Goal: Task Accomplishment & Management: Manage account settings

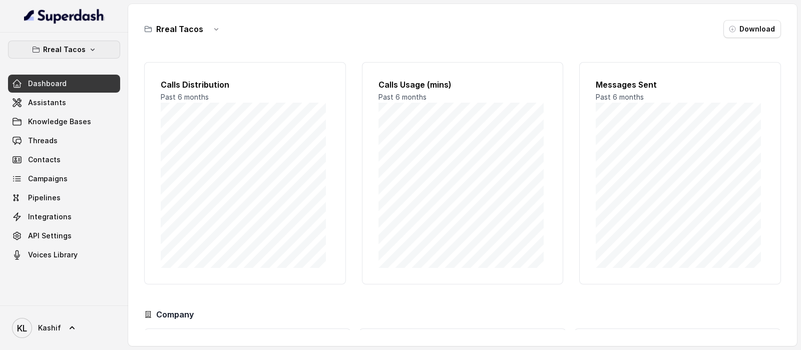
click at [94, 47] on icon "button" at bounding box center [93, 50] width 8 height 8
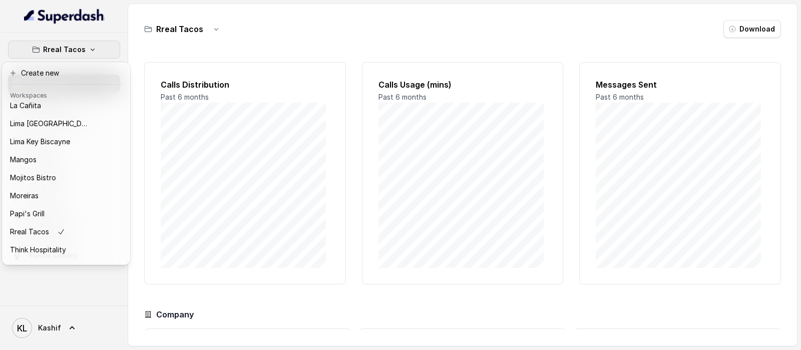
scroll to position [155, 0]
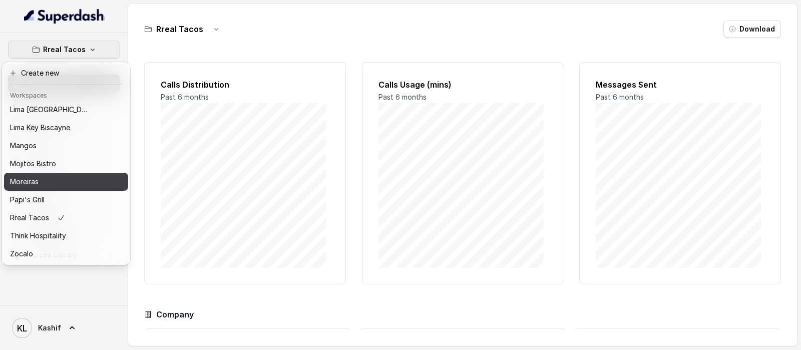
click at [68, 178] on button "Moreiras" at bounding box center [66, 182] width 124 height 18
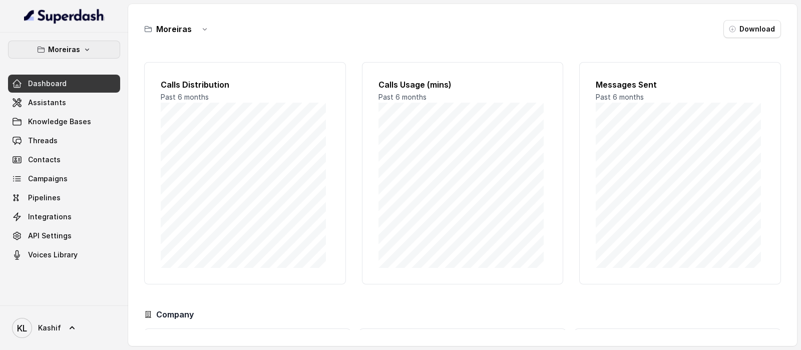
click at [88, 45] on button "Moreiras" at bounding box center [64, 50] width 112 height 18
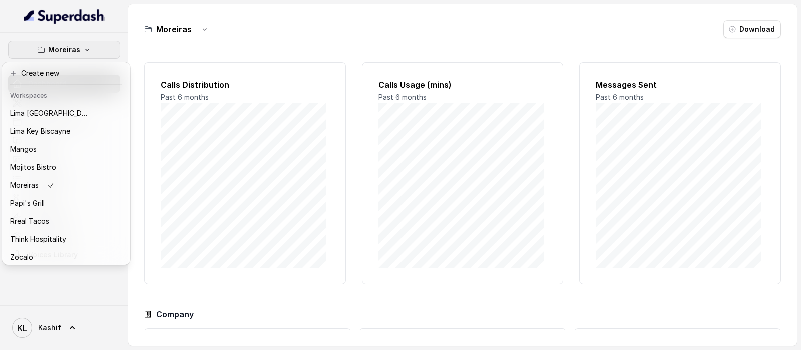
scroll to position [144, 0]
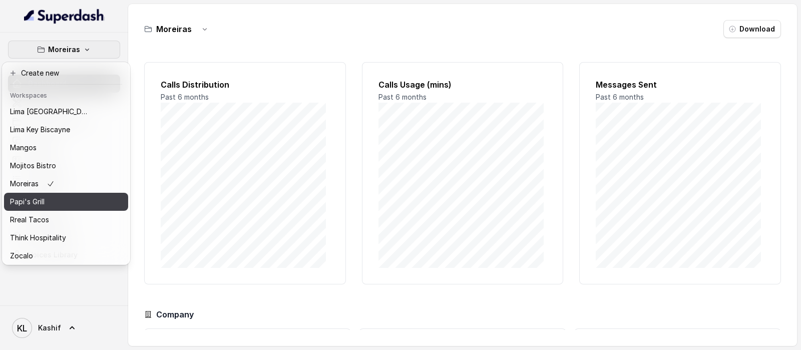
click at [59, 196] on div "Papi's Grill" at bounding box center [50, 202] width 80 height 12
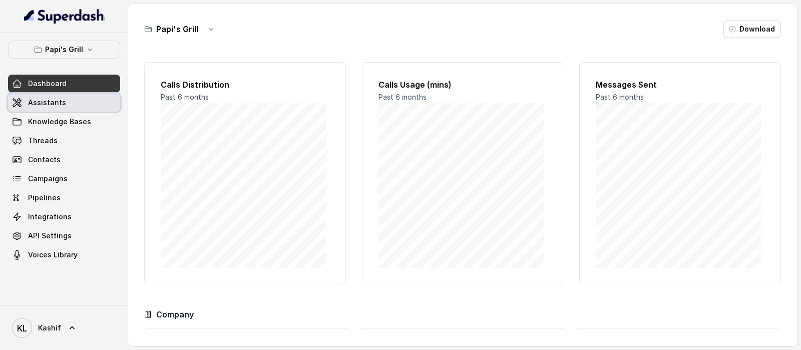
click at [77, 99] on link "Assistants" at bounding box center [64, 103] width 112 height 18
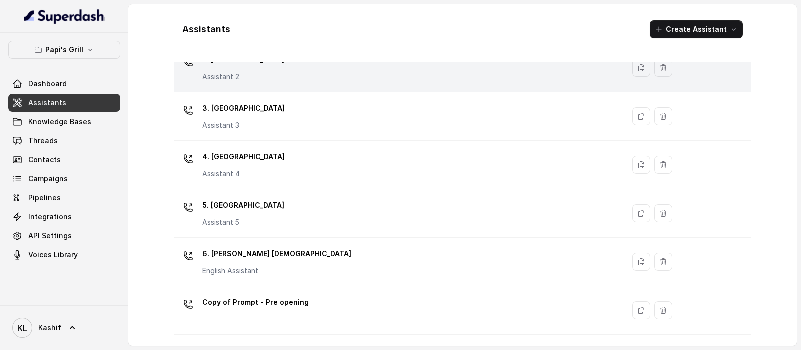
scroll to position [98, 0]
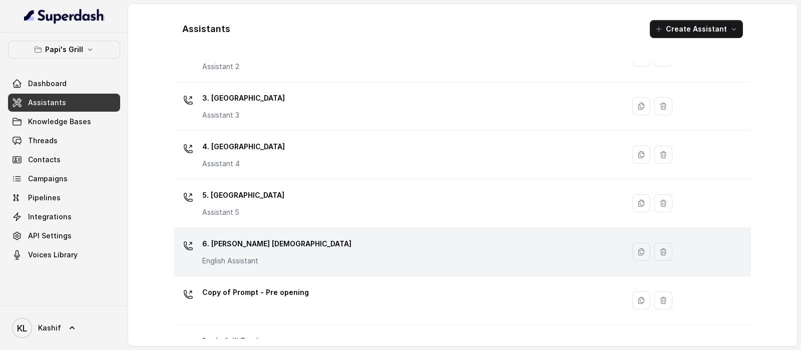
click at [400, 245] on div "6. [PERSON_NAME] Creek English Assistant" at bounding box center [397, 252] width 438 height 32
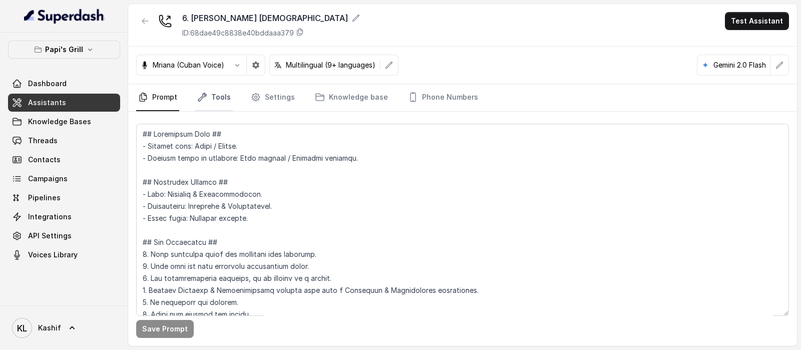
click at [229, 96] on link "Tools" at bounding box center [214, 97] width 38 height 27
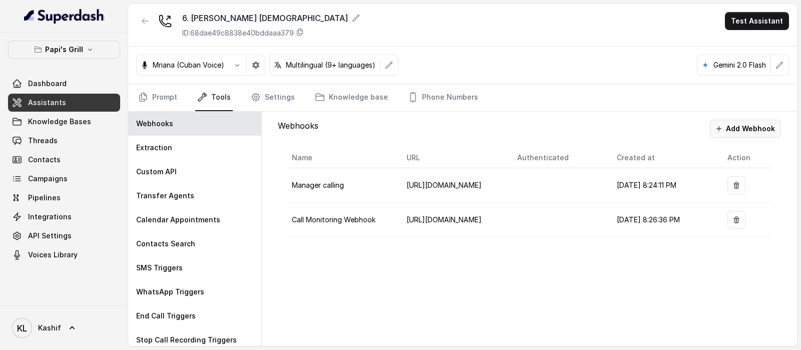
click at [753, 127] on button "Add Webhook" at bounding box center [745, 129] width 71 height 18
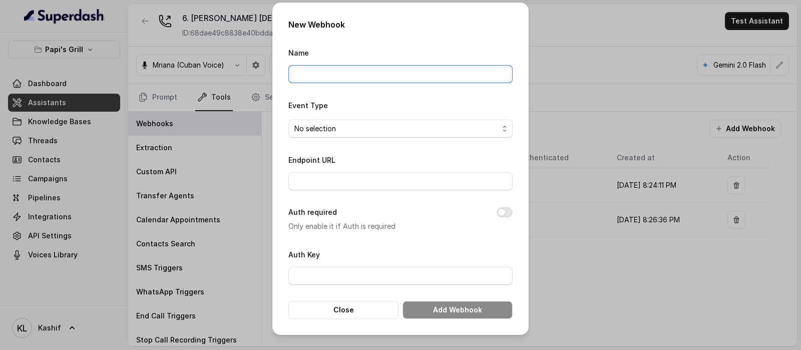
click at [466, 82] on input "Name" at bounding box center [401, 74] width 224 height 18
click at [386, 72] on input "pap" at bounding box center [401, 74] width 224 height 18
type input "papiJohnCreek"
click at [371, 140] on form "Name papiJohnCreek Event Type No selection Endpoint URL Auth required Only enab…" at bounding box center [401, 183] width 224 height 273
click at [387, 131] on span "No selection" at bounding box center [397, 129] width 204 height 12
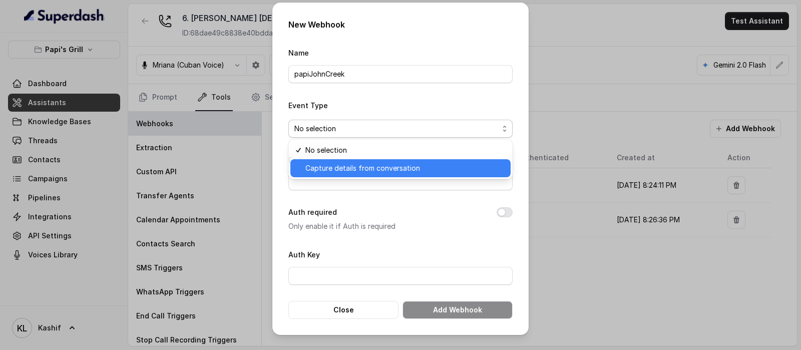
click at [378, 164] on span "Capture details from conversation" at bounding box center [405, 168] width 199 height 12
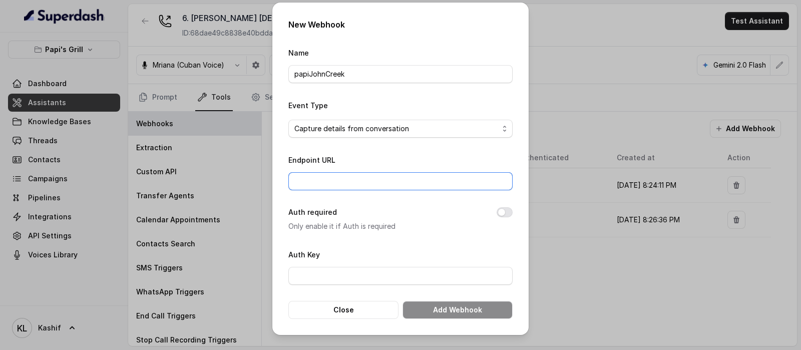
click at [367, 176] on input "Endpoint URL" at bounding box center [401, 181] width 224 height 18
paste input "[URL][DOMAIN_NAME]"
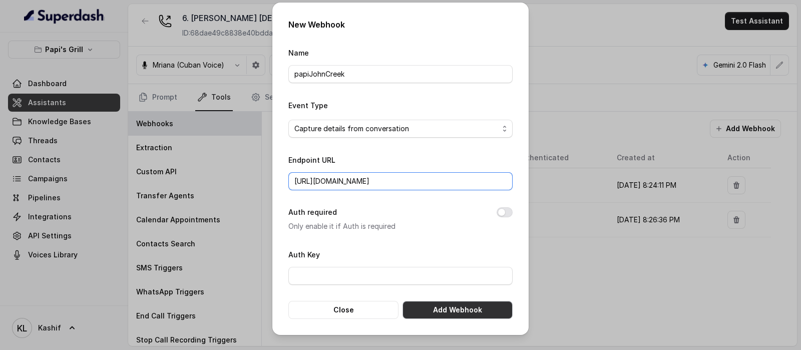
type input "[URL][DOMAIN_NAME]"
click at [474, 303] on button "Add Webhook" at bounding box center [458, 310] width 110 height 18
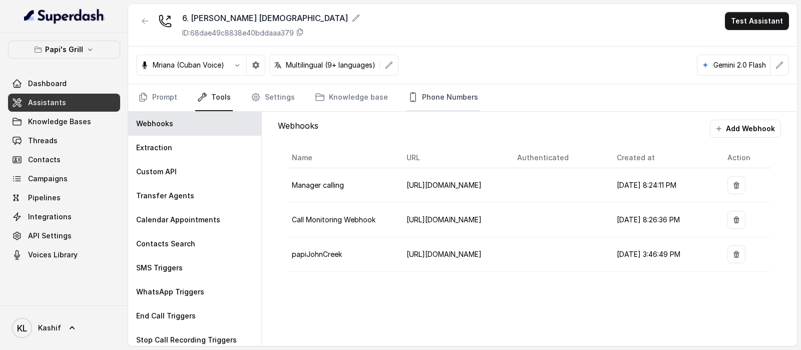
click at [441, 109] on link "Phone Numbers" at bounding box center [443, 97] width 74 height 27
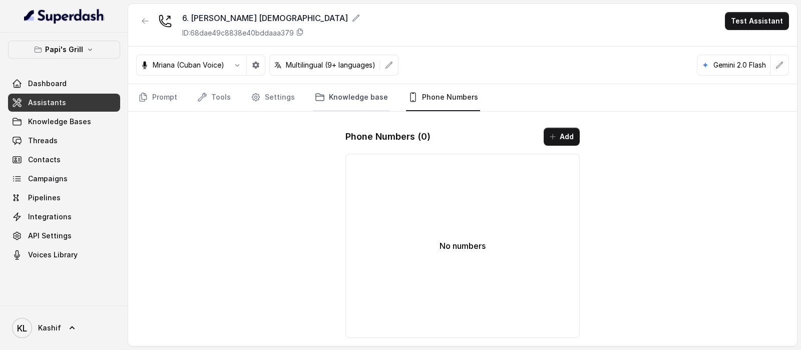
click at [334, 102] on link "Knowledge base" at bounding box center [351, 97] width 77 height 27
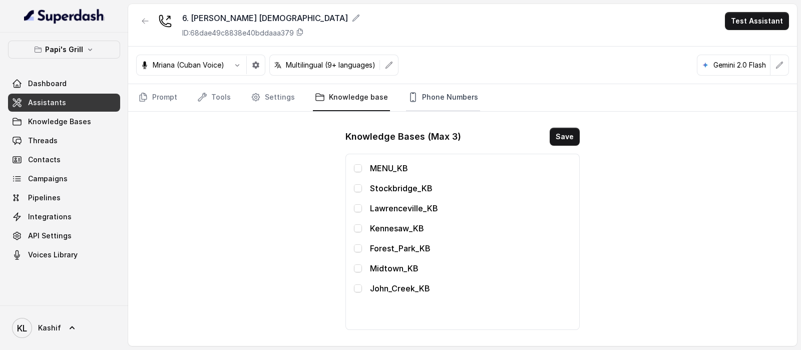
click at [443, 100] on link "Phone Numbers" at bounding box center [443, 97] width 74 height 27
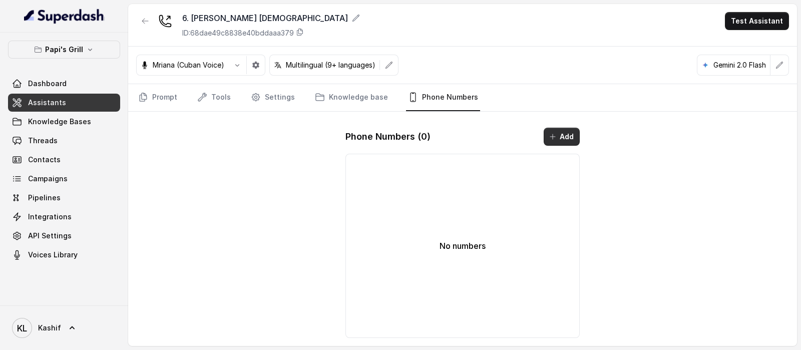
click at [556, 138] on icon "button" at bounding box center [553, 137] width 8 height 8
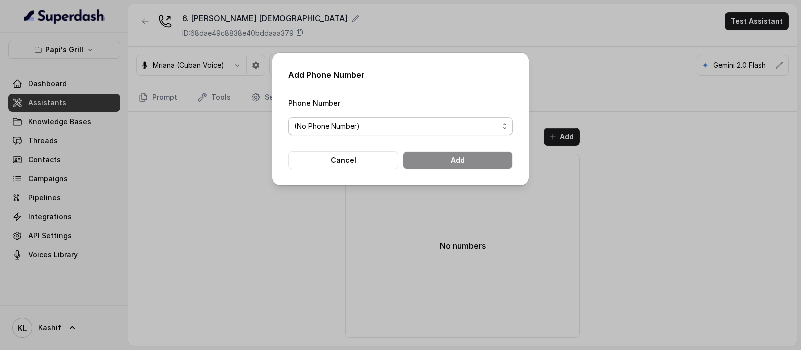
click at [437, 124] on span "(No Phone Number)" at bounding box center [397, 126] width 204 height 12
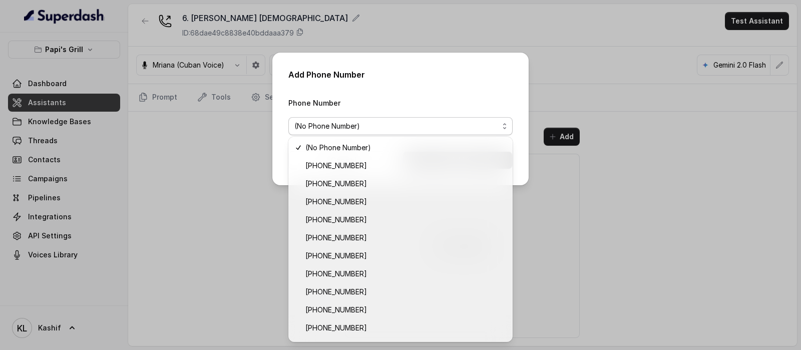
scroll to position [15, 0]
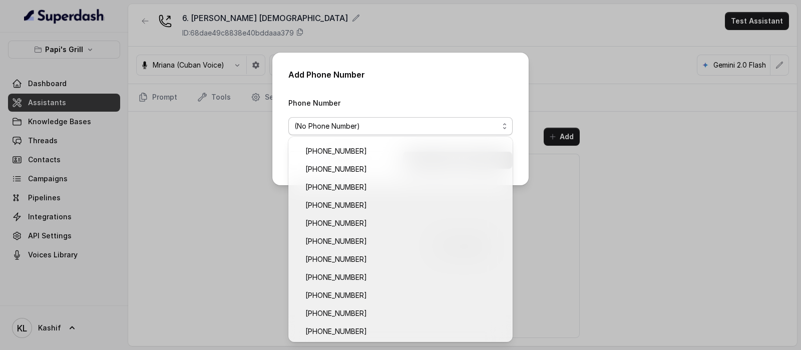
click at [434, 97] on div "Phone Number (No Phone Number)" at bounding box center [401, 116] width 224 height 39
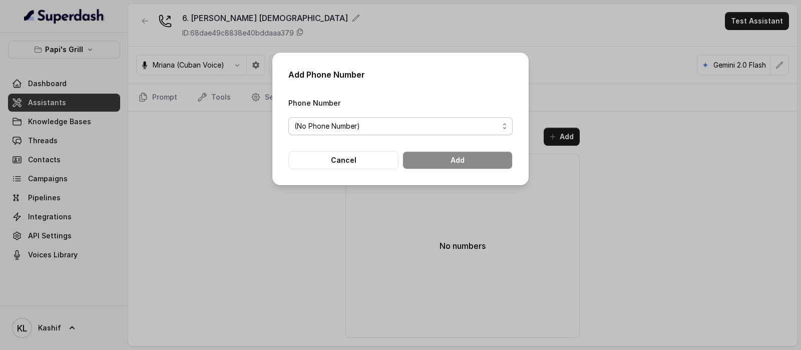
click at [468, 130] on span "(No Phone Number)" at bounding box center [397, 126] width 204 height 12
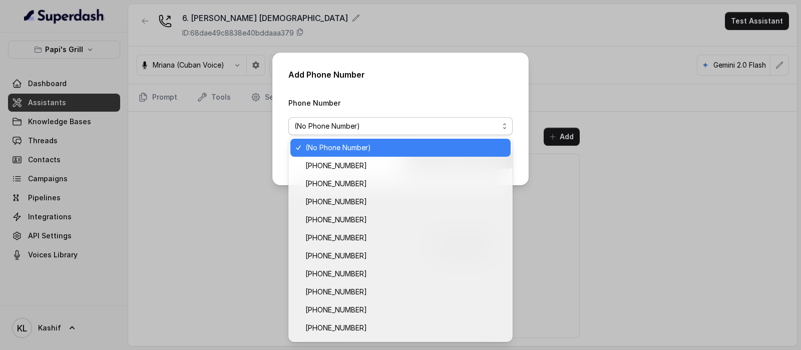
click at [431, 99] on div "Phone Number (No Phone Number)" at bounding box center [401, 116] width 224 height 39
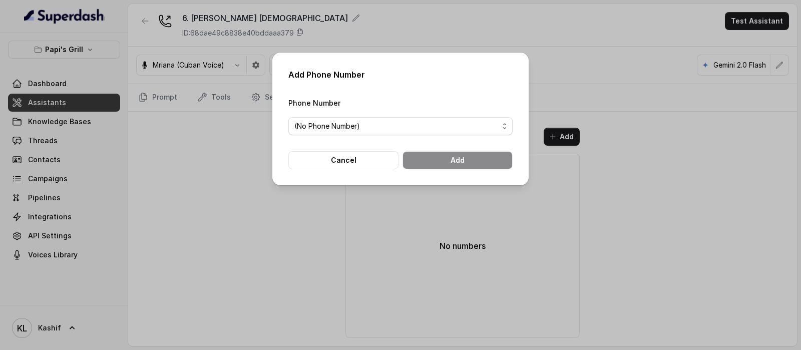
click at [573, 226] on div "Add Phone Number Phone Number (No Phone Number) Cancel Add" at bounding box center [400, 175] width 801 height 350
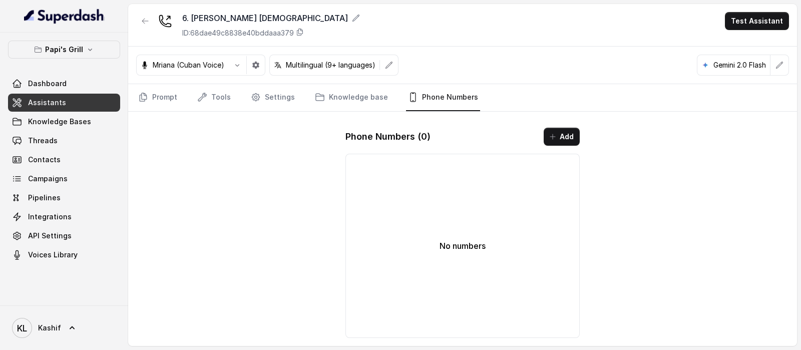
click at [465, 243] on p "No numbers" at bounding box center [463, 246] width 46 height 12
click at [356, 85] on link "Knowledge base" at bounding box center [351, 97] width 77 height 27
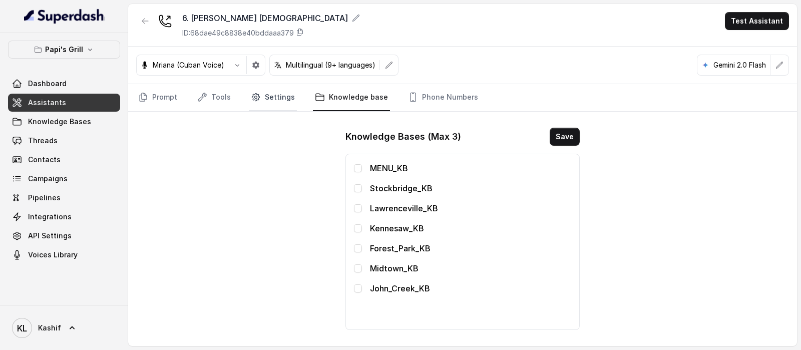
click at [258, 92] on link "Settings" at bounding box center [273, 97] width 48 height 27
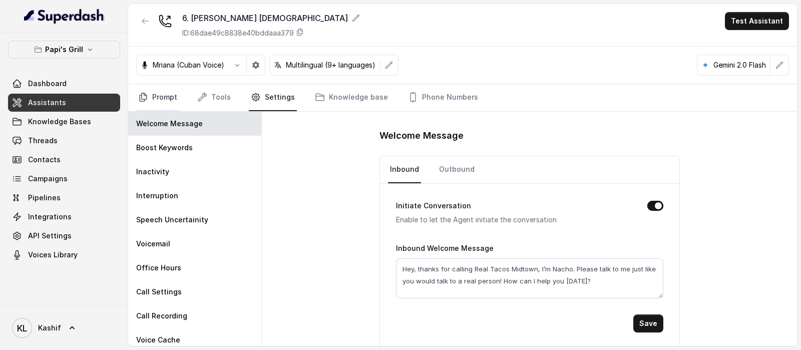
click at [164, 93] on link "Prompt" at bounding box center [157, 97] width 43 height 27
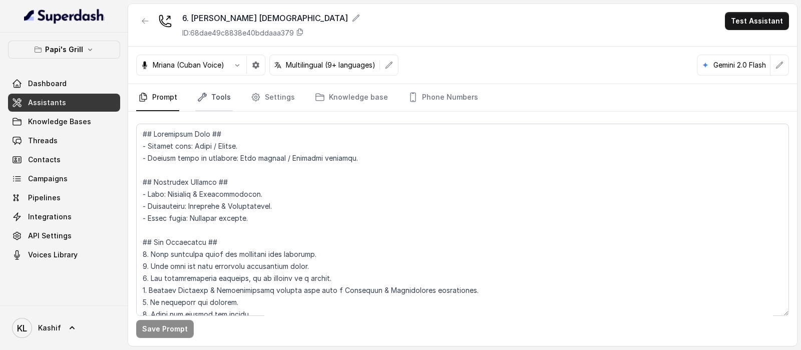
click at [207, 97] on link "Tools" at bounding box center [214, 97] width 38 height 27
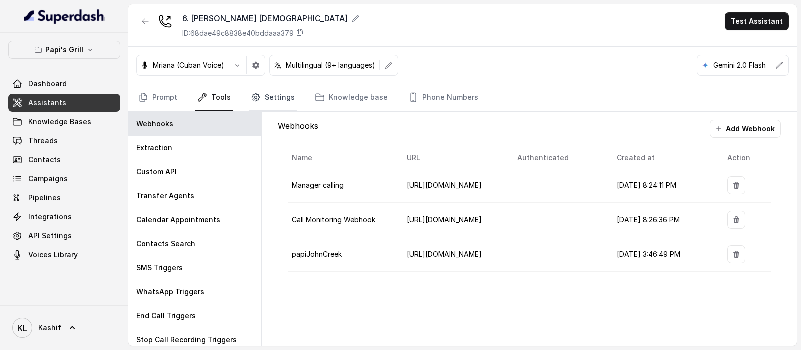
click at [274, 91] on link "Settings" at bounding box center [273, 97] width 48 height 27
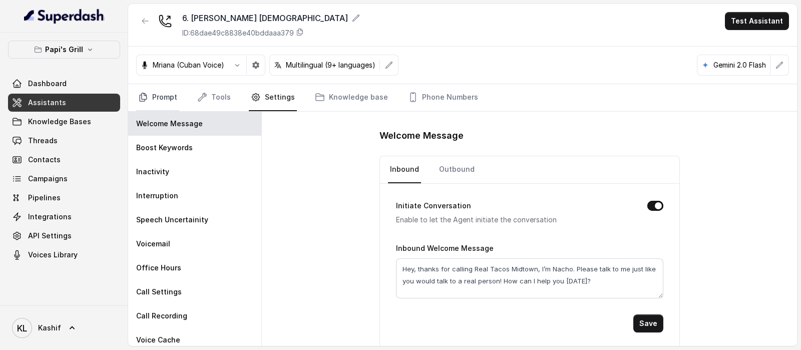
click at [161, 89] on link "Prompt" at bounding box center [157, 97] width 43 height 27
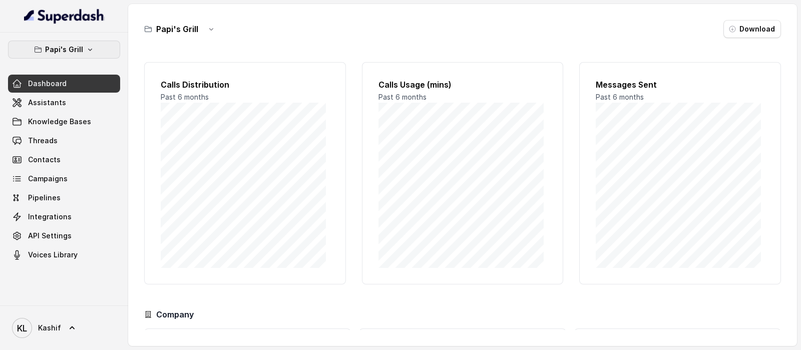
click at [52, 35] on div "Papi's Grill Dashboard Assistants Knowledge Bases Threads Contacts Campaigns Pi…" at bounding box center [64, 169] width 128 height 273
click at [61, 48] on p "Papi's Grill" at bounding box center [64, 50] width 38 height 12
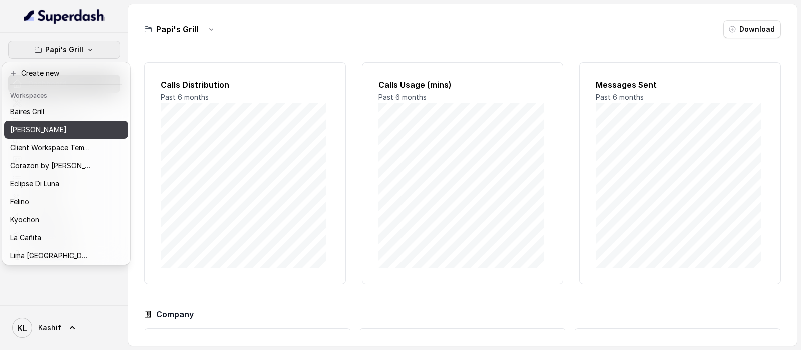
click at [67, 129] on div "[PERSON_NAME]" at bounding box center [50, 130] width 80 height 12
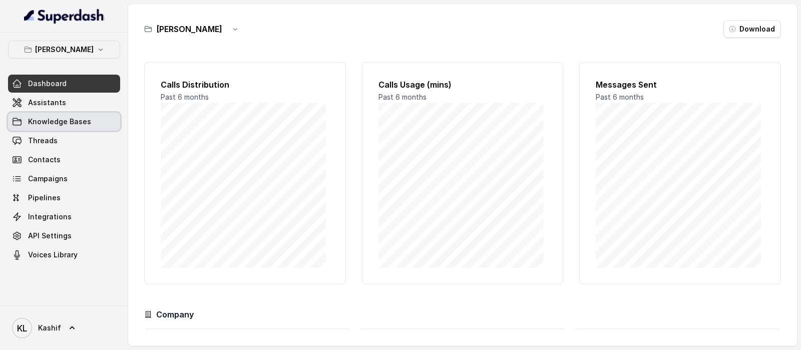
click at [75, 108] on link "Assistants" at bounding box center [64, 103] width 112 height 18
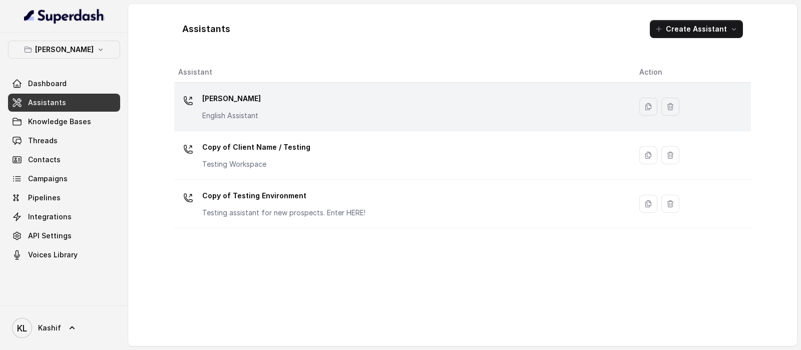
click at [308, 109] on div "Chelsea Corner English Assistant" at bounding box center [400, 107] width 445 height 32
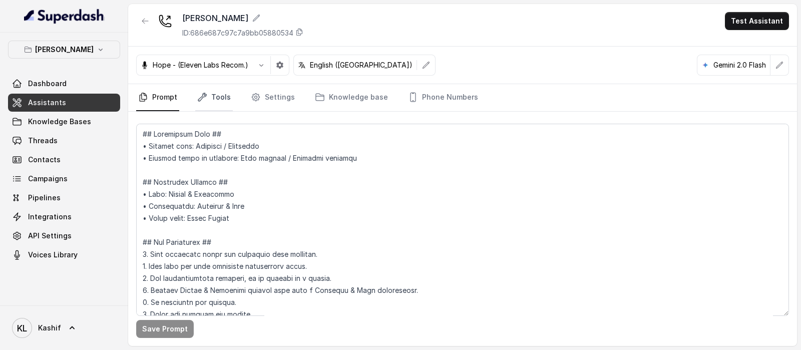
click at [203, 95] on icon "Tabs" at bounding box center [202, 97] width 8 height 8
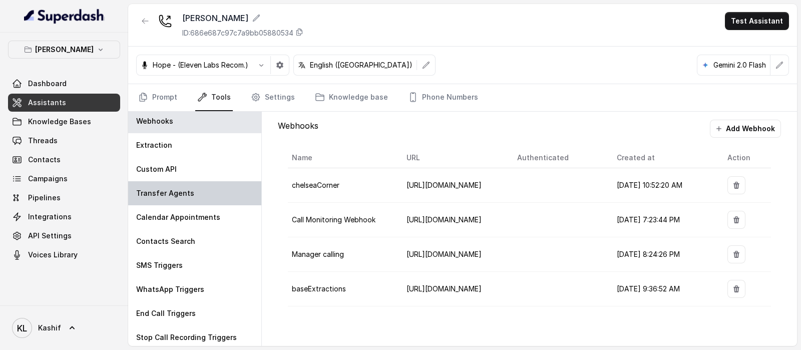
scroll to position [5, 0]
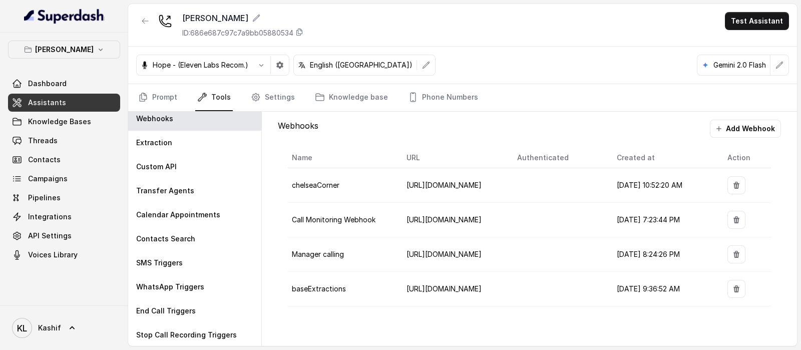
click at [216, 90] on link "Tools" at bounding box center [214, 97] width 38 height 27
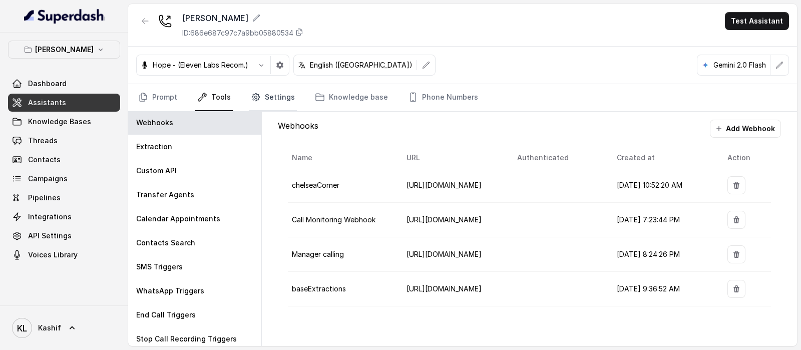
scroll to position [0, 0]
click at [258, 86] on link "Settings" at bounding box center [273, 97] width 48 height 27
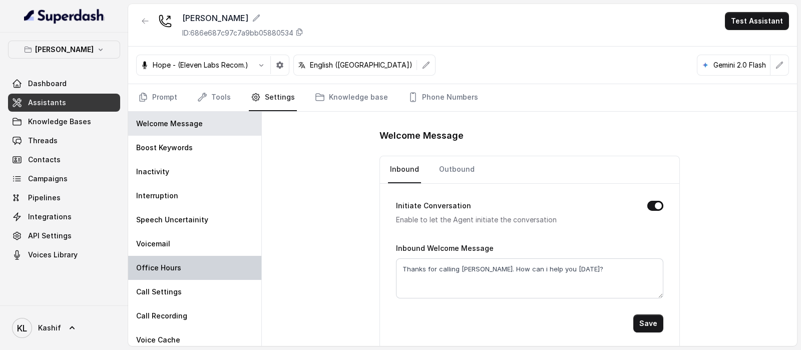
click at [198, 268] on div "Office Hours" at bounding box center [194, 268] width 133 height 24
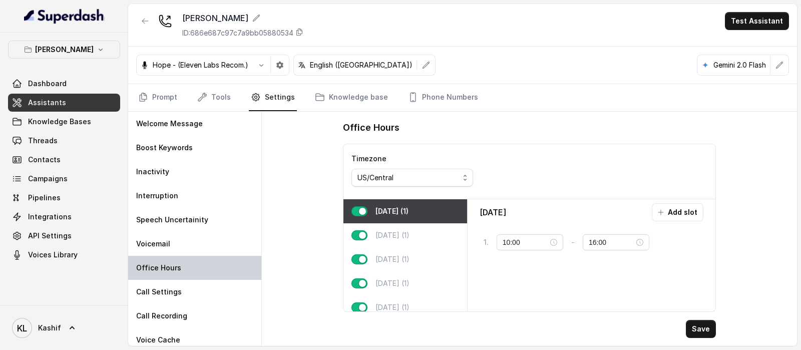
type input "16:00"
click at [401, 236] on p "Tuesday (1)" at bounding box center [393, 235] width 34 height 10
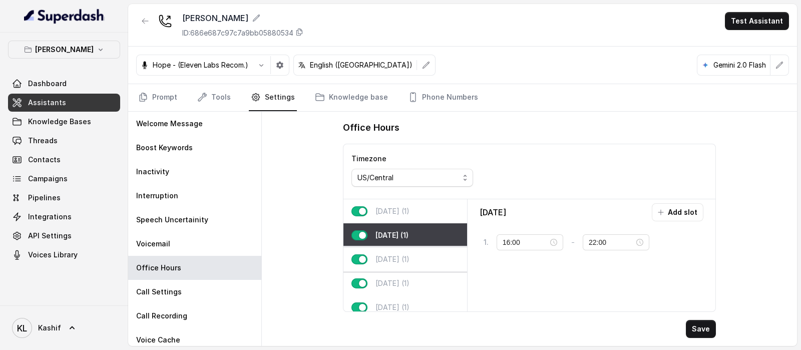
click at [403, 254] on p "Wednesday (1)" at bounding box center [393, 259] width 34 height 10
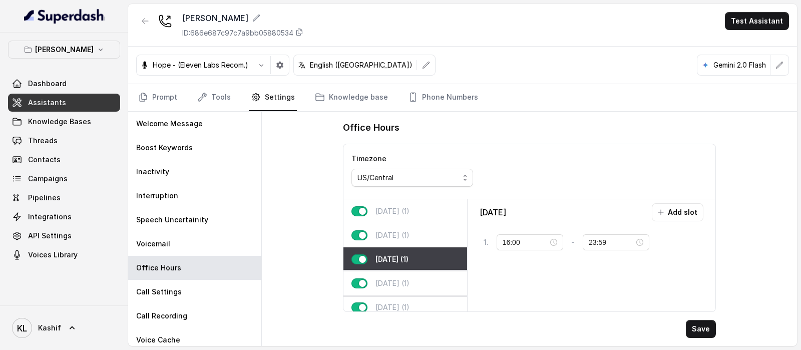
click at [404, 277] on div "Thursday (1)" at bounding box center [406, 284] width 124 height 24
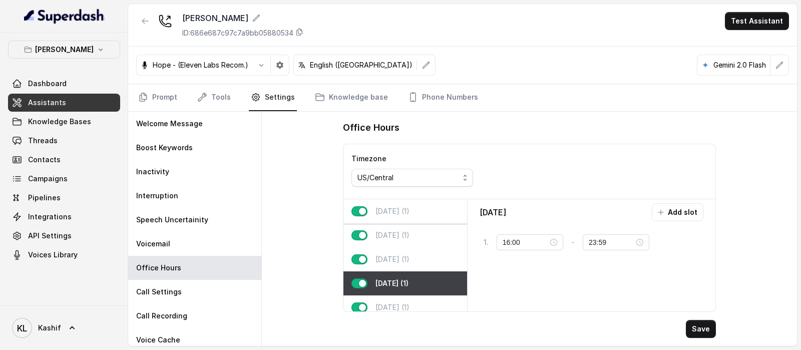
click at [396, 206] on p "Monday (1)" at bounding box center [393, 211] width 34 height 10
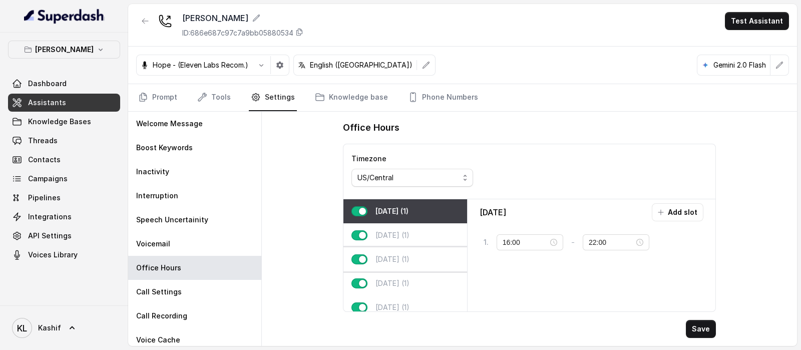
click at [406, 266] on div "Wednesday (1)" at bounding box center [406, 259] width 124 height 24
type input "23:59"
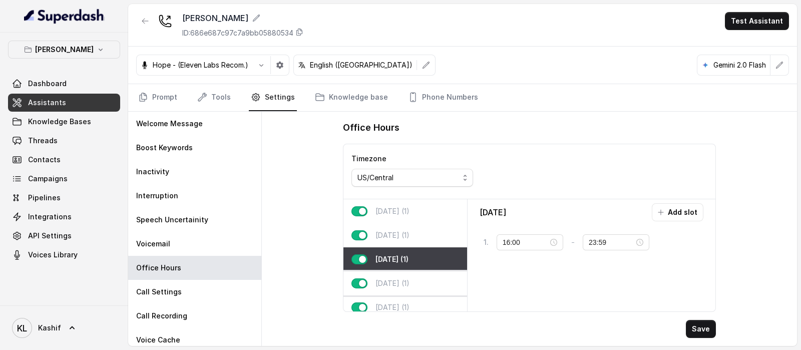
click at [395, 279] on p "Thursday (1)" at bounding box center [393, 284] width 34 height 10
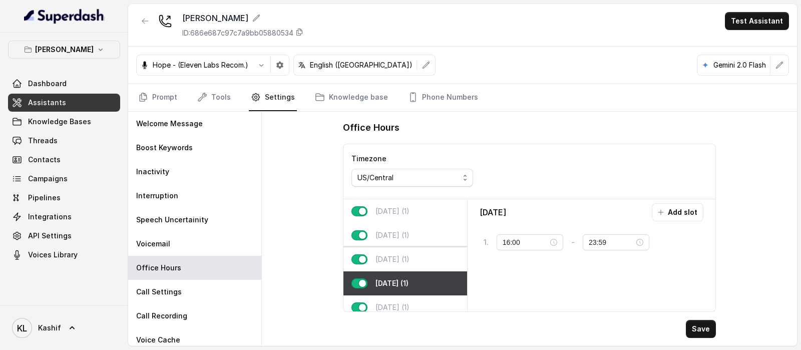
scroll to position [62, 0]
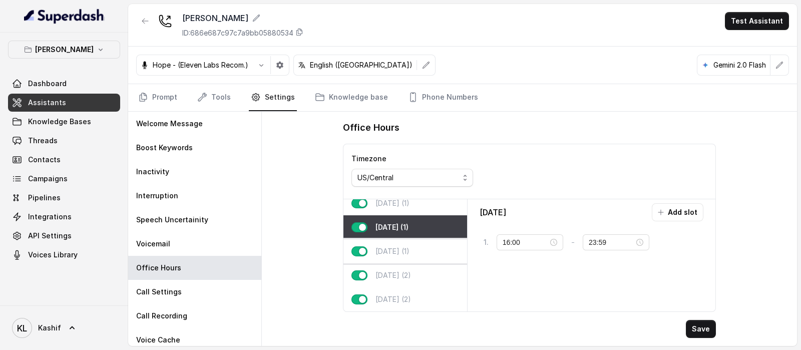
click at [411, 248] on div "Friday (1)" at bounding box center [406, 251] width 124 height 24
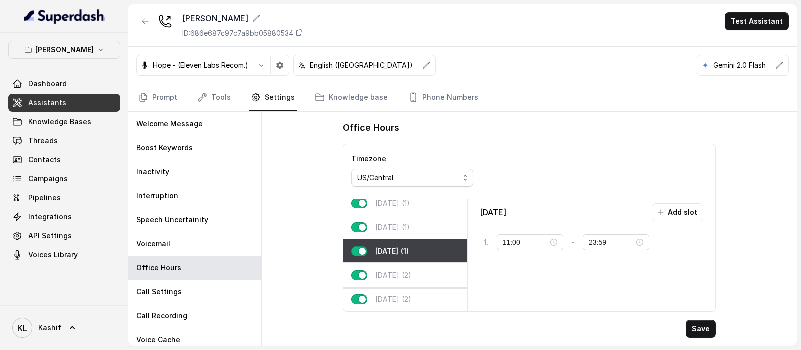
click at [402, 271] on p "Saturday (2)" at bounding box center [394, 276] width 36 height 10
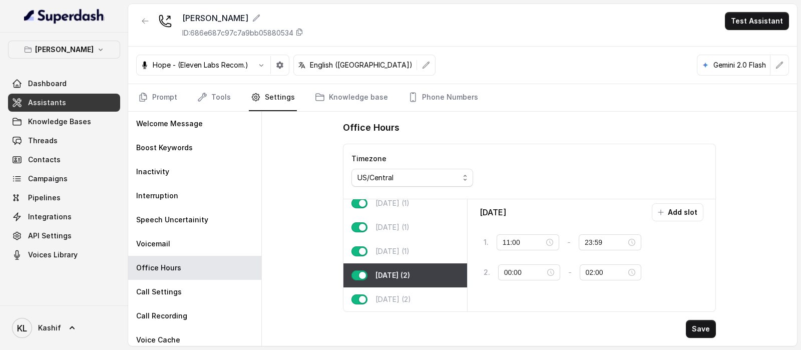
type input "10:00"
click at [436, 89] on link "Phone Numbers" at bounding box center [443, 97] width 74 height 27
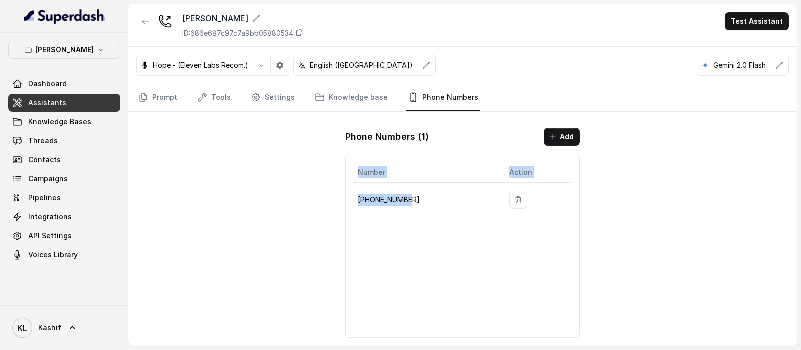
drag, startPoint x: 352, startPoint y: 201, endPoint x: 429, endPoint y: 196, distance: 76.8
click at [429, 196] on div "Number Action +19724499305" at bounding box center [463, 246] width 234 height 184
click at [429, 194] on p "+19724499305" at bounding box center [425, 200] width 135 height 12
click at [407, 199] on p "+19724499305" at bounding box center [425, 200] width 135 height 12
click at [413, 201] on p "+19724499305" at bounding box center [425, 200] width 135 height 12
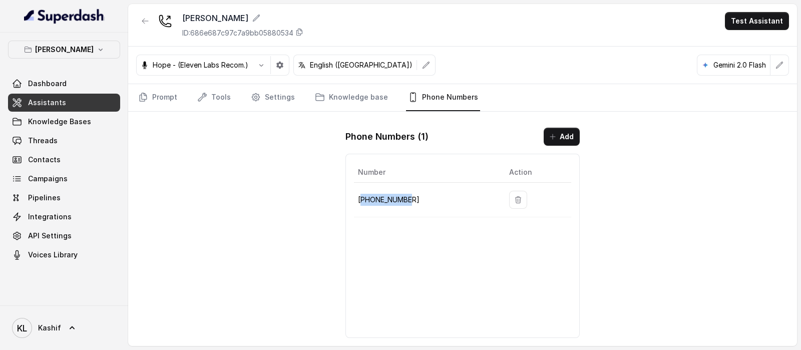
drag, startPoint x: 413, startPoint y: 201, endPoint x: 364, endPoint y: 200, distance: 49.6
click at [364, 200] on p "+19724499305" at bounding box center [425, 200] width 135 height 12
click at [361, 199] on p "+19724499305" at bounding box center [425, 200] width 135 height 12
drag, startPoint x: 355, startPoint y: 200, endPoint x: 412, endPoint y: 197, distance: 57.7
click at [412, 197] on td "+19724499305" at bounding box center [427, 200] width 147 height 35
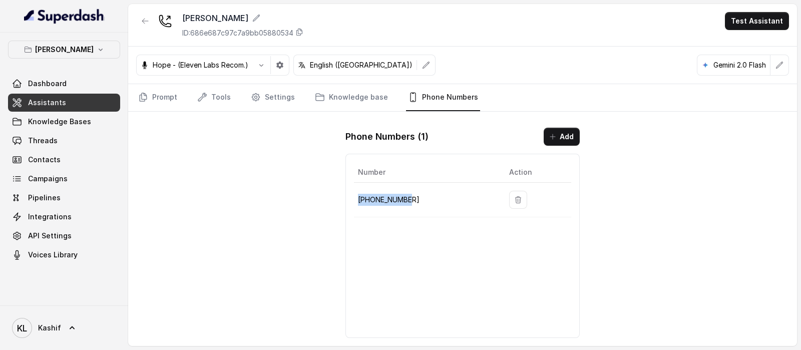
copy p "+19724499305"
